Goal: Task Accomplishment & Management: Use online tool/utility

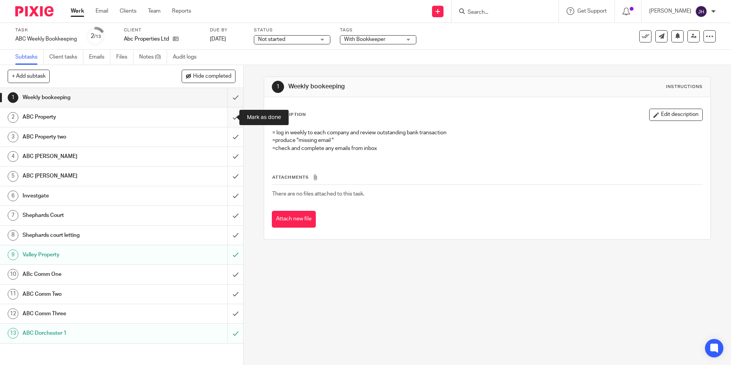
click at [226, 120] on input "submit" at bounding box center [121, 116] width 243 height 19
click at [227, 137] on input "submit" at bounding box center [121, 136] width 243 height 19
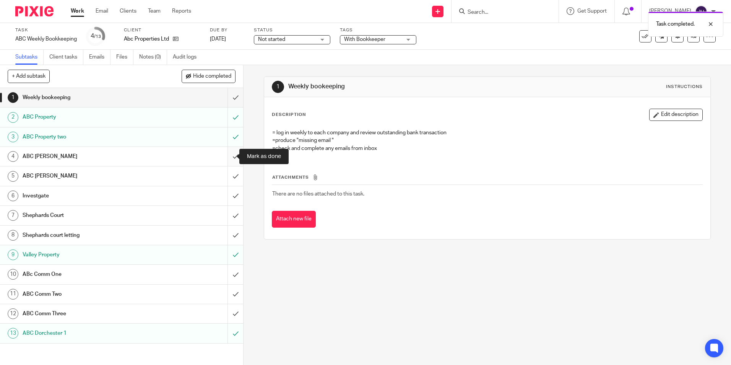
click at [228, 156] on input "submit" at bounding box center [121, 156] width 243 height 19
click at [229, 174] on input "submit" at bounding box center [121, 175] width 243 height 19
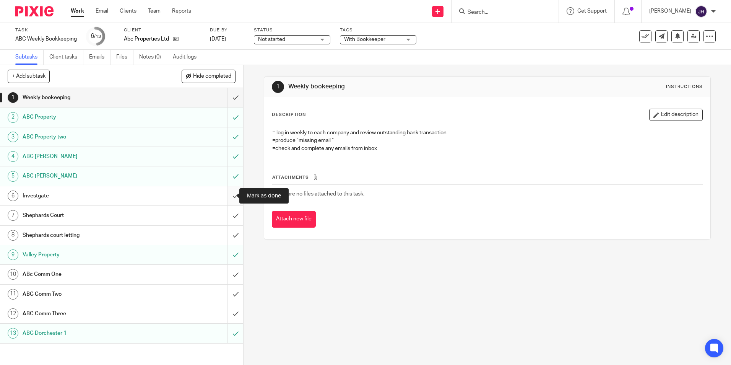
click at [228, 197] on input "submit" at bounding box center [121, 195] width 243 height 19
click at [226, 214] on input "submit" at bounding box center [121, 215] width 243 height 19
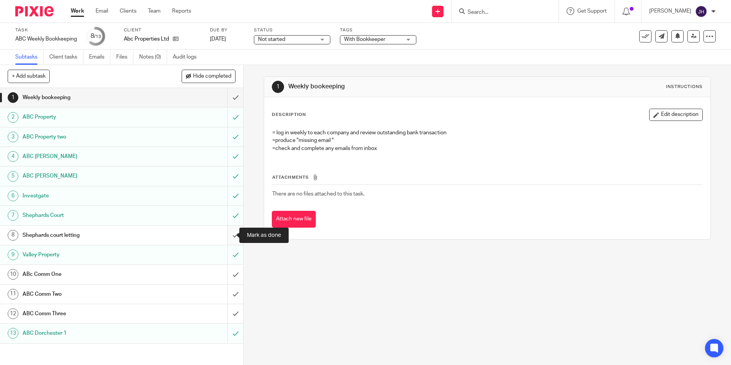
click at [229, 236] on input "submit" at bounding box center [121, 235] width 243 height 19
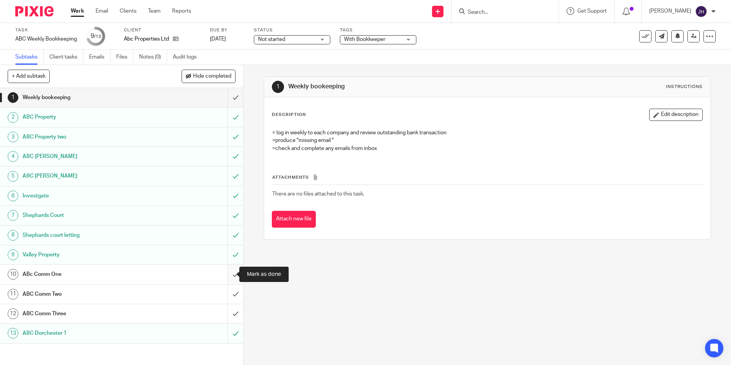
click at [226, 273] on input "submit" at bounding box center [121, 274] width 243 height 19
